Goal: Navigation & Orientation: Find specific page/section

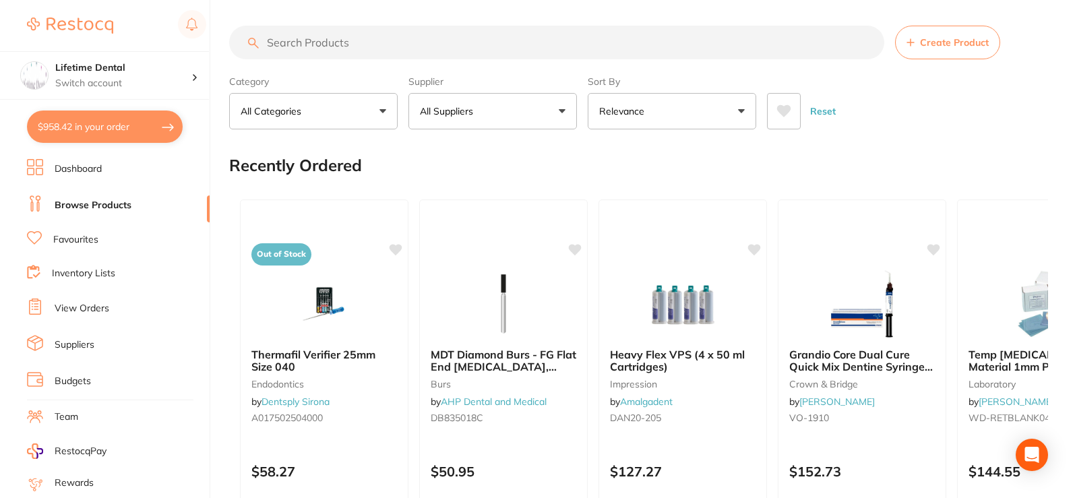
scroll to position [205, 0]
click at [670, 363] on b "Heavy Flex VPS (4 x 50 ml Cartridges)" at bounding box center [682, 360] width 147 height 25
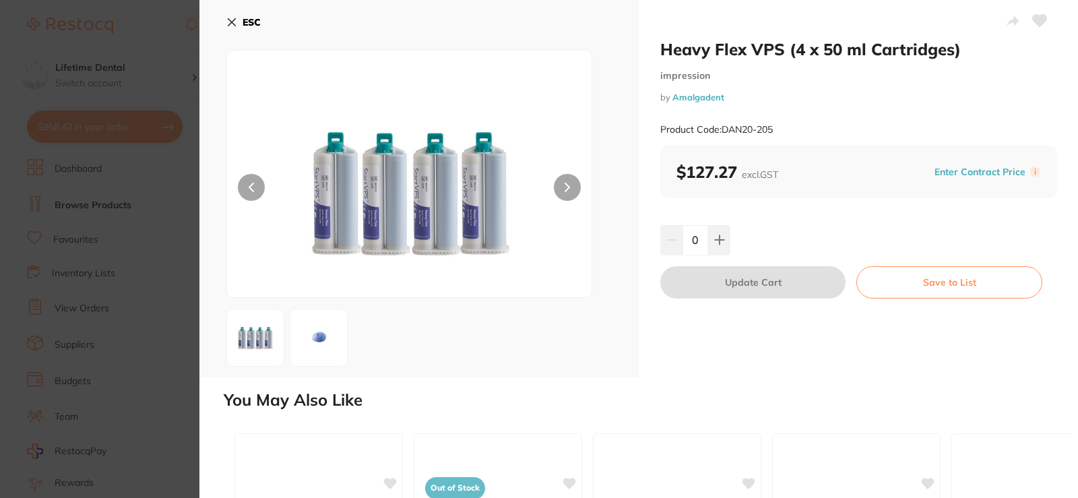
click at [561, 181] on button at bounding box center [567, 187] width 27 height 27
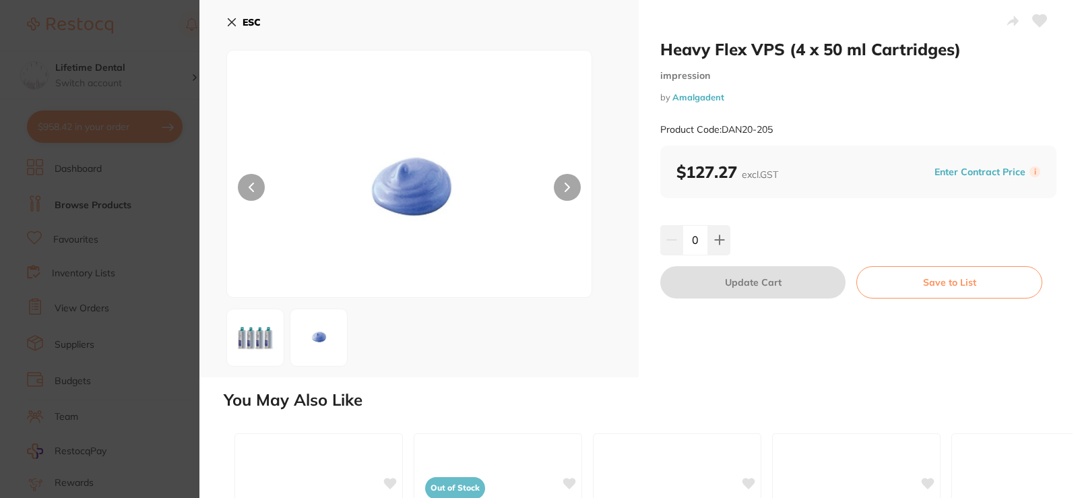
click at [569, 186] on button at bounding box center [567, 187] width 27 height 27
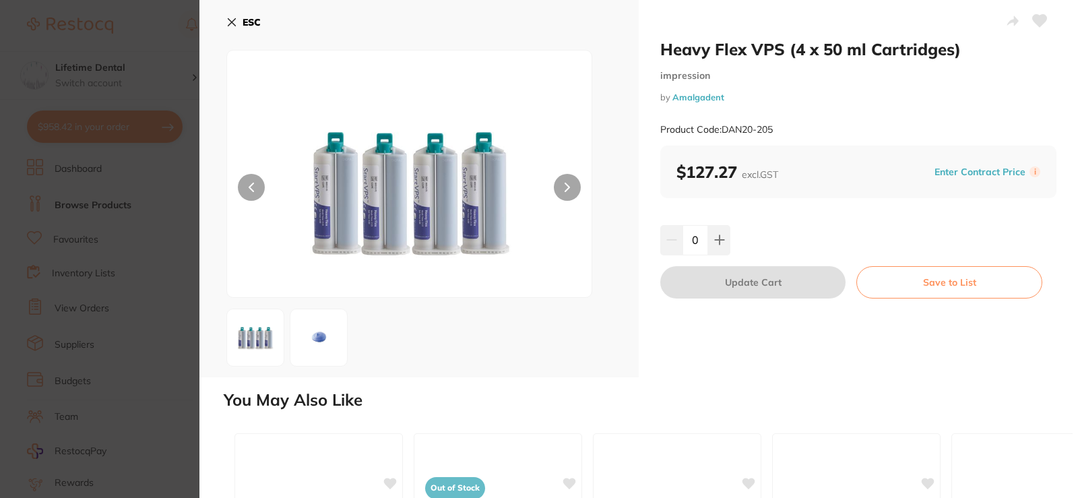
click at [235, 24] on icon at bounding box center [231, 22] width 11 height 11
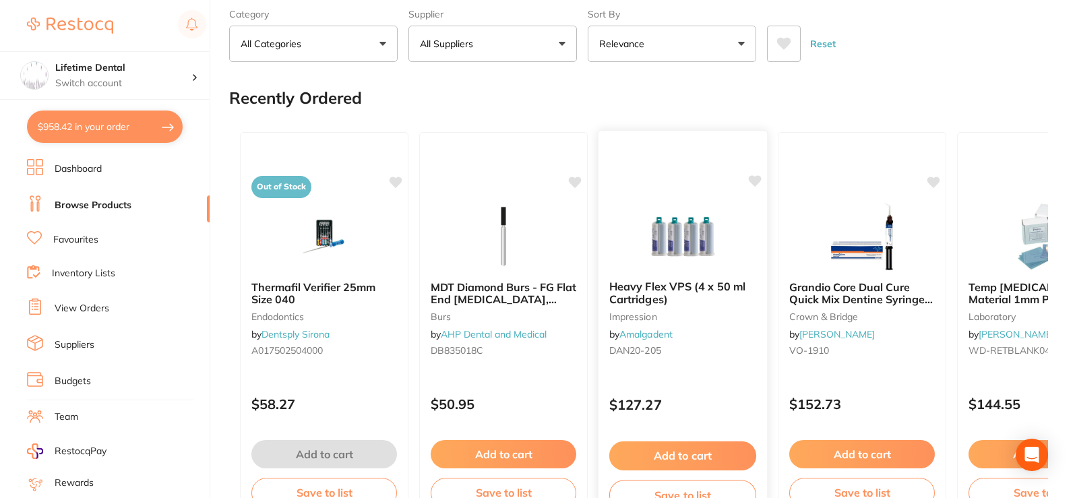
scroll to position [136, 0]
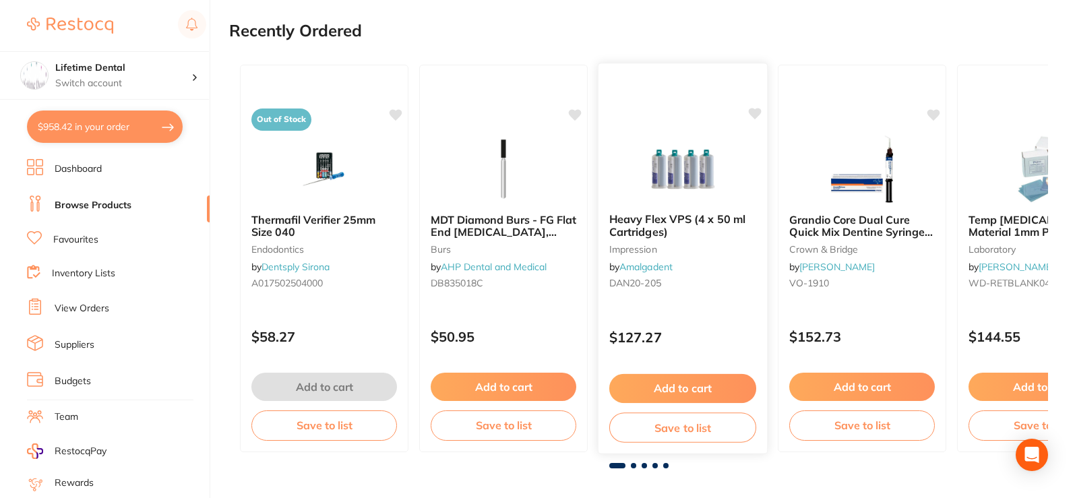
click at [715, 185] on img at bounding box center [682, 168] width 88 height 68
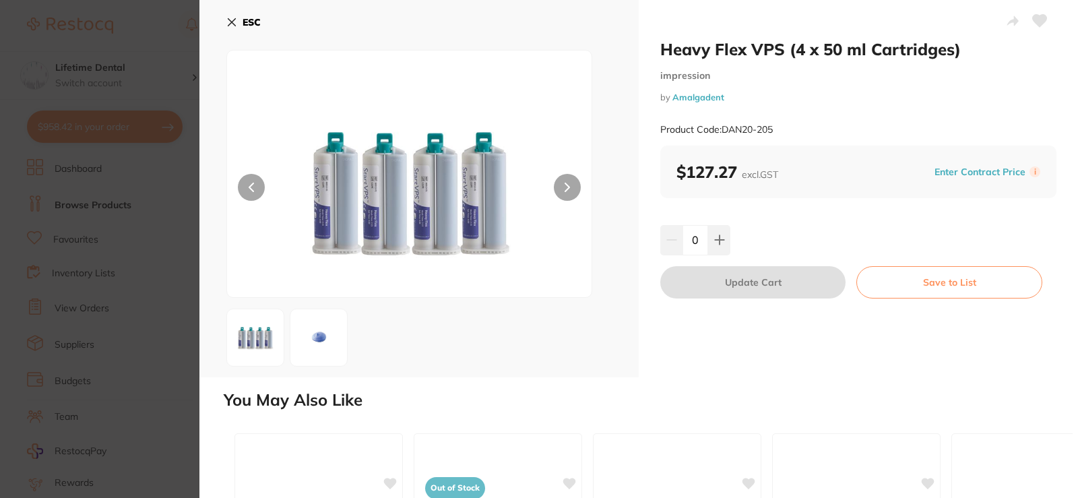
click at [235, 19] on icon at bounding box center [231, 22] width 7 height 7
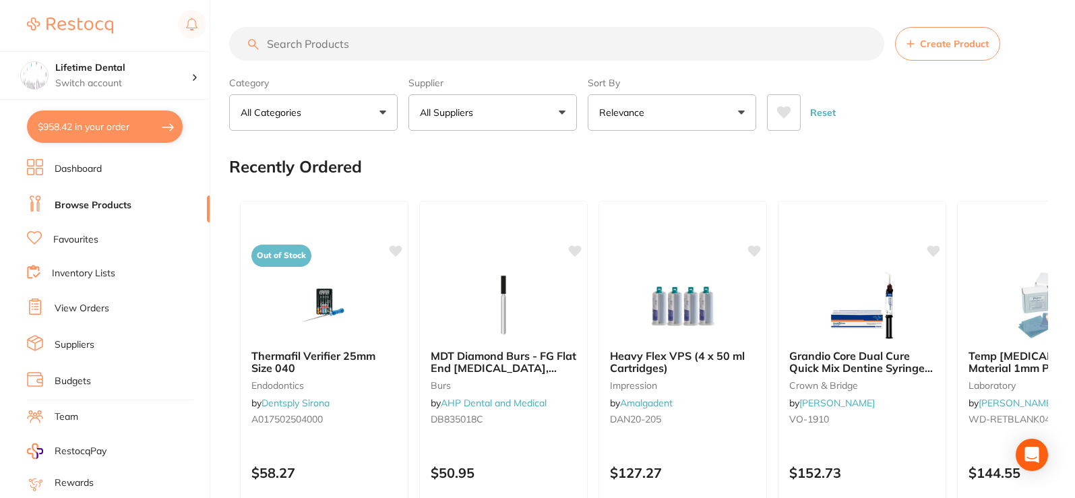
click at [346, 42] on input "search" at bounding box center [556, 44] width 655 height 34
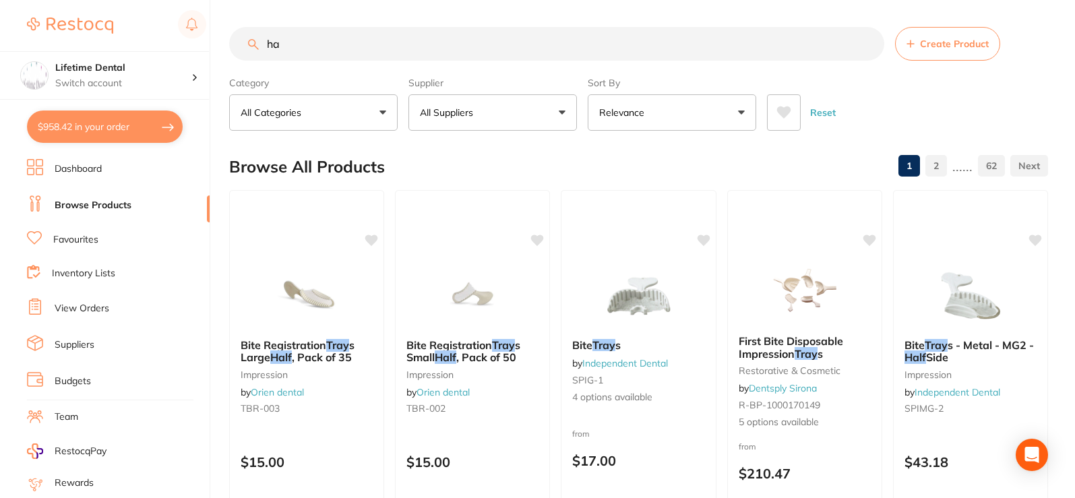
type input "h"
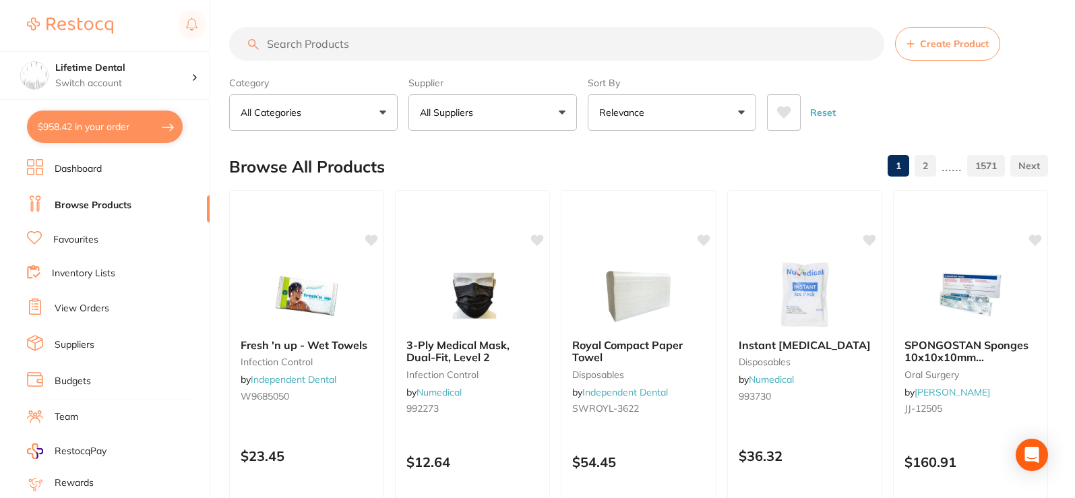
click at [91, 202] on link "Browse Products" at bounding box center [93, 205] width 77 height 13
click at [642, 116] on p "Relevance" at bounding box center [624, 112] width 51 height 13
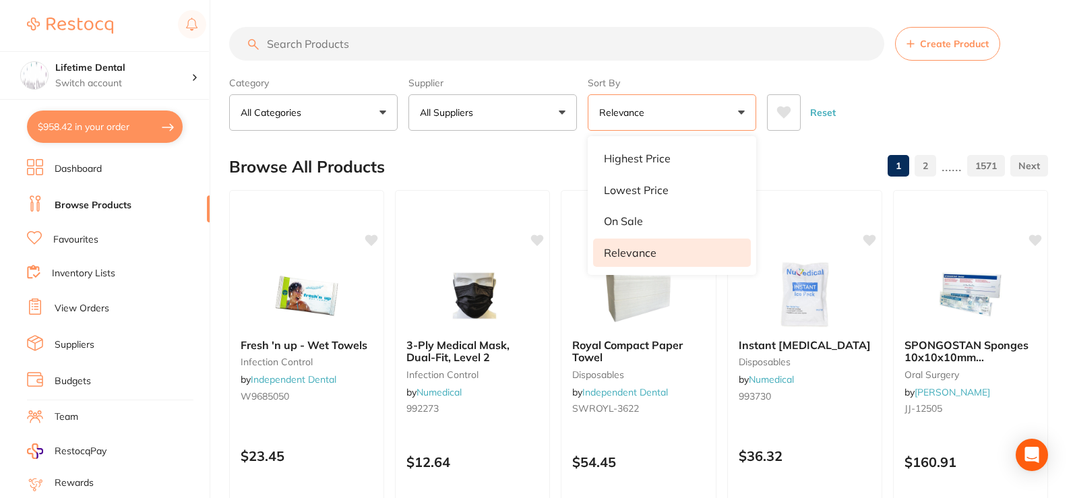
click at [642, 114] on p "Relevance" at bounding box center [624, 112] width 51 height 13
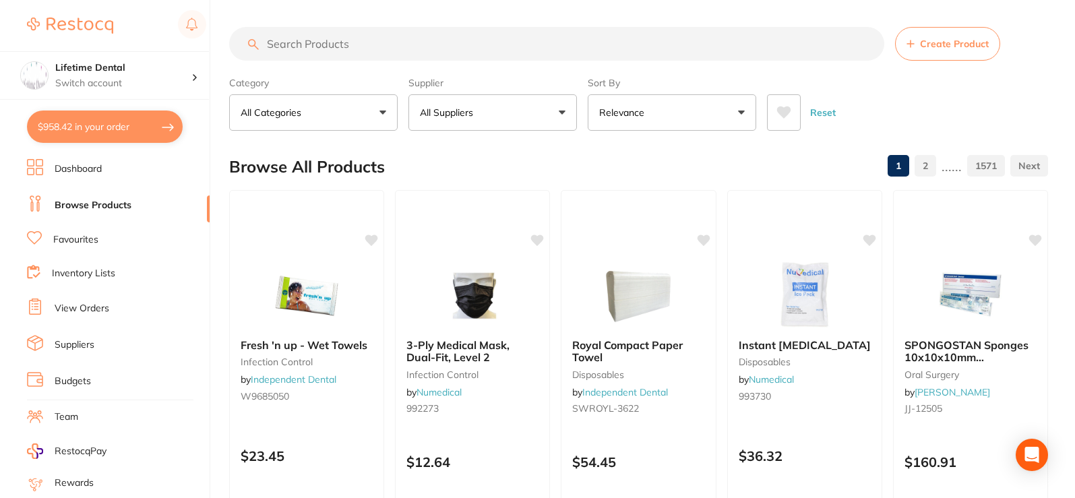
click at [96, 277] on link "Inventory Lists" at bounding box center [83, 273] width 63 height 13
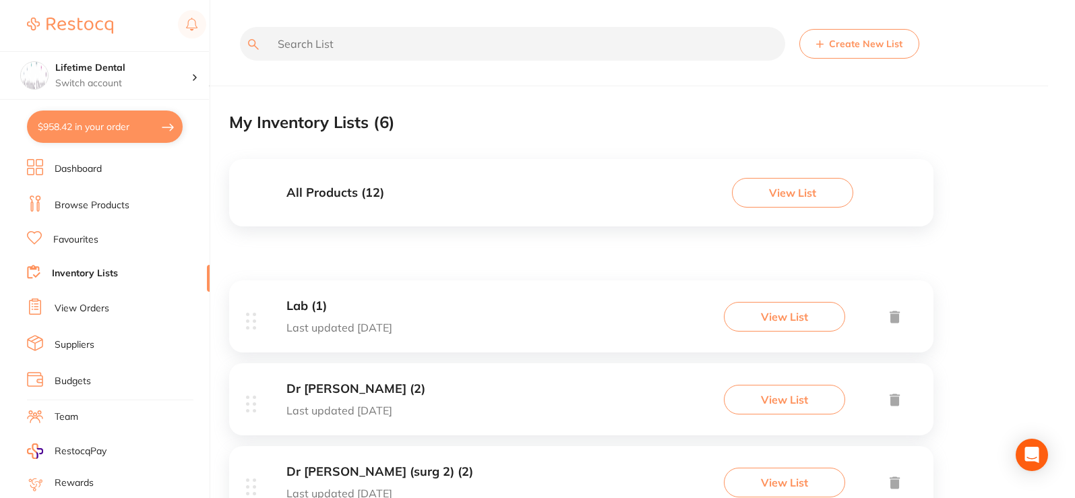
click at [88, 230] on ul "Dashboard Browse Products Favourites Inventory Lists View Orders Suppliers Budg…" at bounding box center [118, 391] width 183 height 465
click at [86, 239] on link "Favourites" at bounding box center [75, 239] width 45 height 13
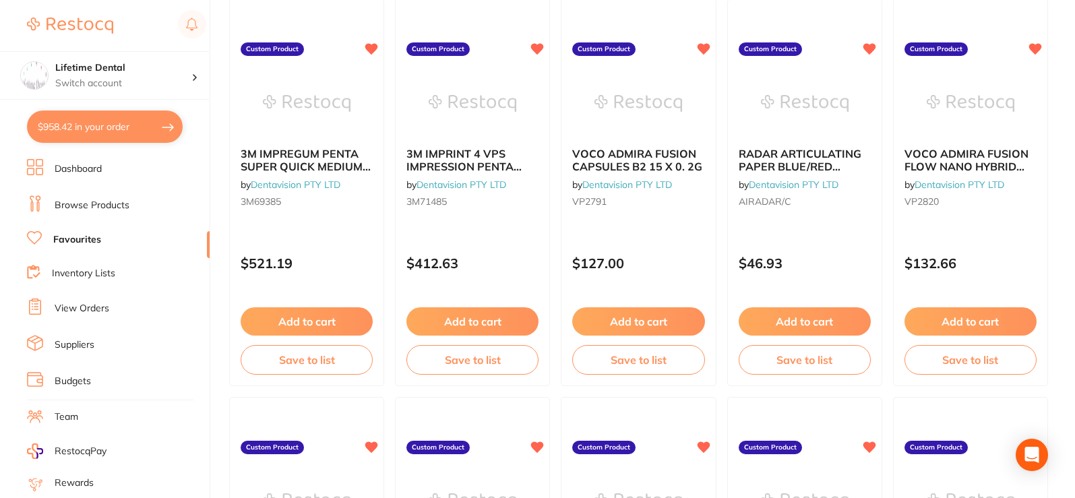
scroll to position [1415, 0]
